Goal: Go to known website: Access a specific website the user already knows

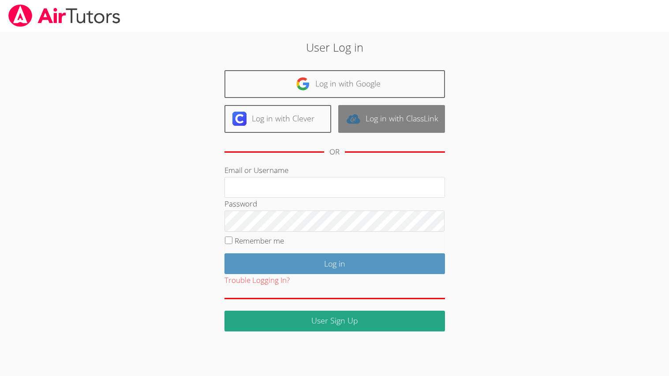
click at [433, 113] on link "Log in with ClassLink" at bounding box center [391, 119] width 107 height 28
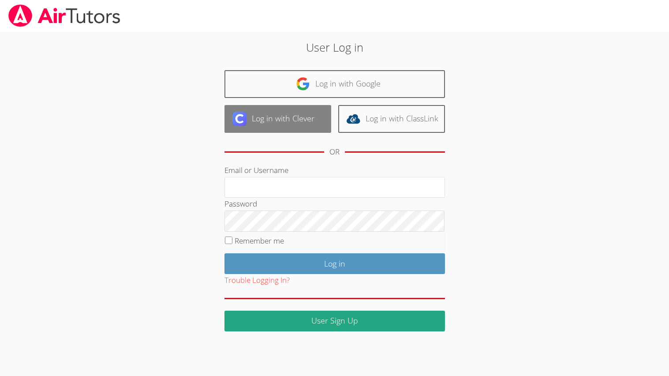
click at [313, 112] on link "Log in with Clever" at bounding box center [277, 119] width 107 height 28
